Goal: Entertainment & Leisure: Browse casually

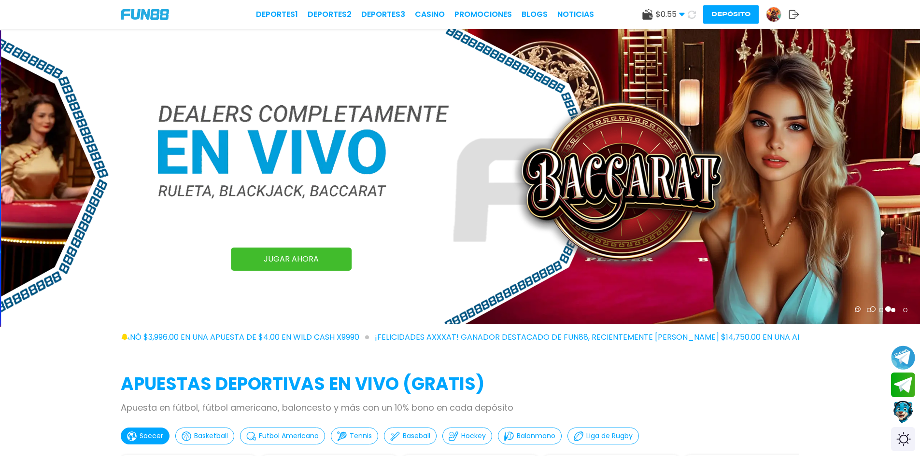
click at [423, 8] on div "Deportes 1 Deportes 2 Deportes 3 CASINO Promociones BLOGS NOTICIAS $ 0.55 Diner…" at bounding box center [460, 14] width 920 height 29
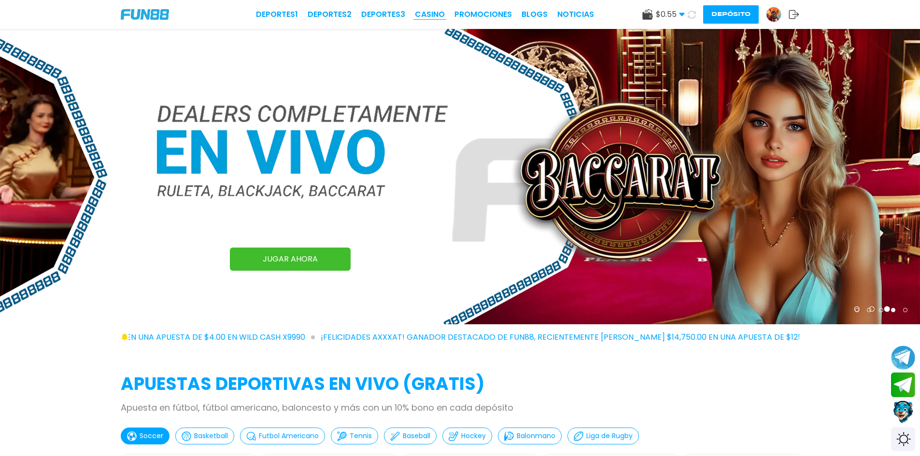
click at [430, 12] on link "CASINO" at bounding box center [430, 15] width 30 height 12
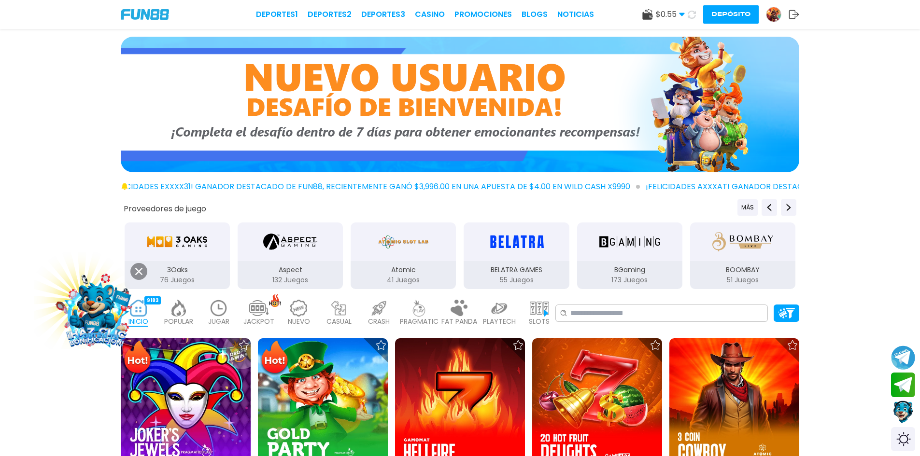
click at [139, 268] on icon at bounding box center [138, 271] width 7 height 7
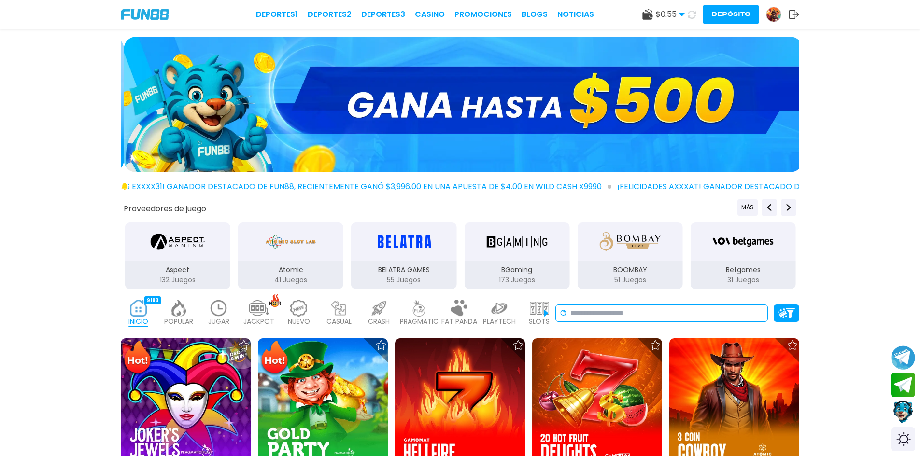
click at [584, 316] on input at bounding box center [666, 314] width 193 height 12
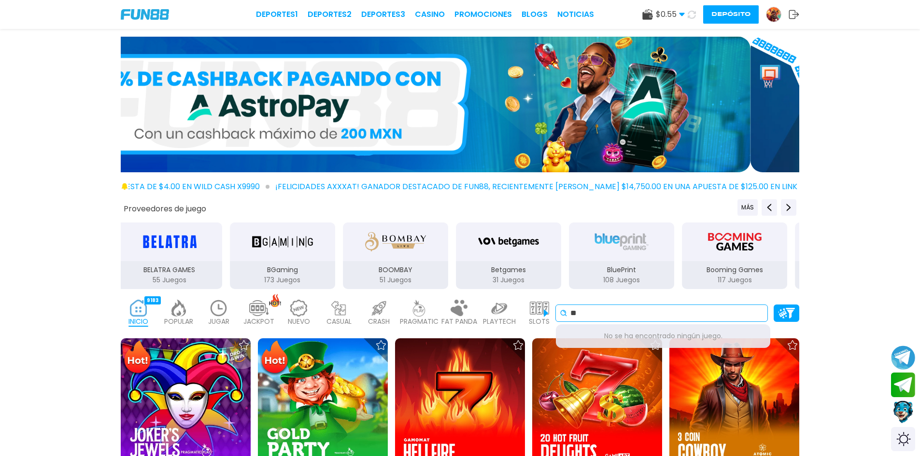
type input "*"
